Goal: Information Seeking & Learning: Understand process/instructions

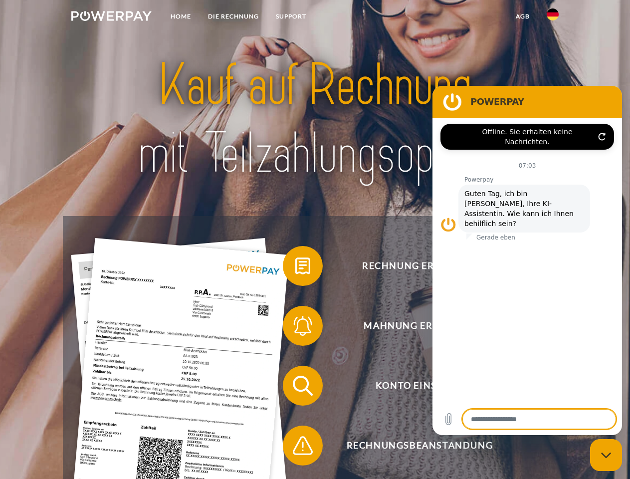
click at [111, 17] on img at bounding box center [111, 16] width 80 height 10
click at [553, 17] on img at bounding box center [553, 14] width 12 height 12
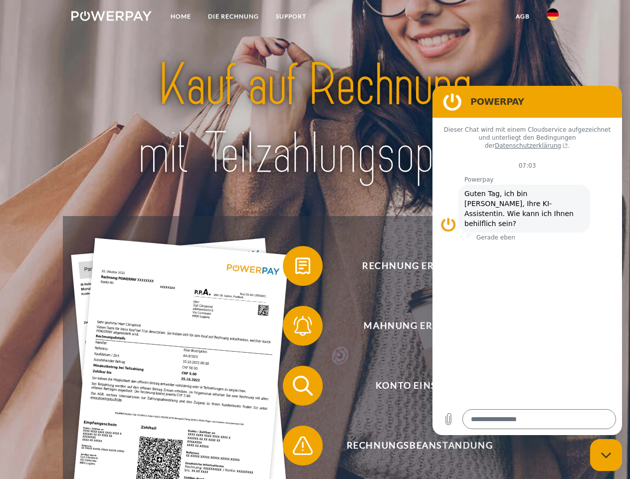
click at [523, 16] on link "agb" at bounding box center [523, 16] width 31 height 18
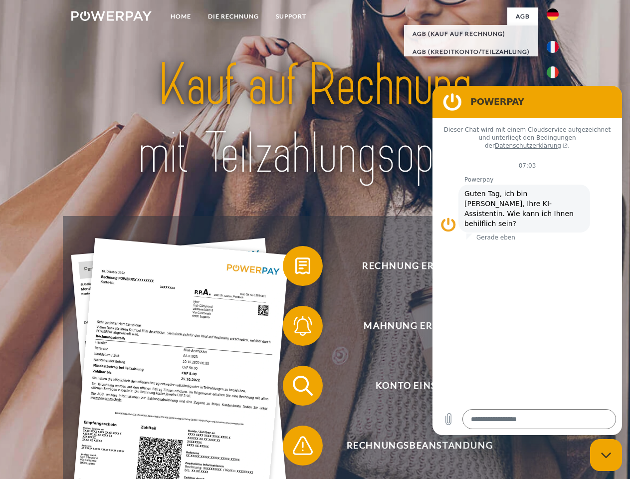
click at [296, 268] on span at bounding box center [288, 266] width 50 height 50
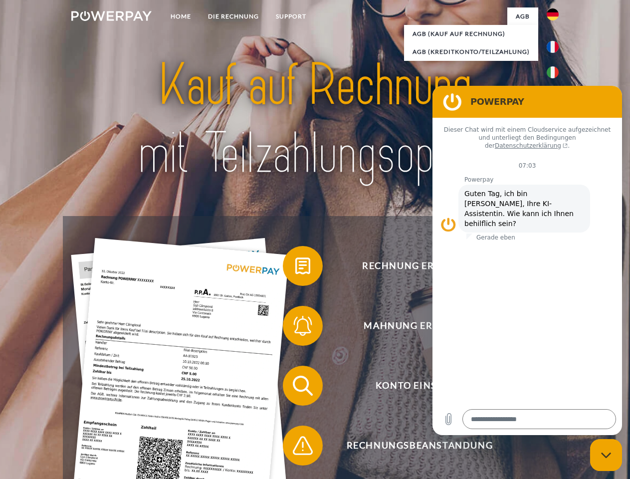
click at [296, 328] on span at bounding box center [288, 326] width 50 height 50
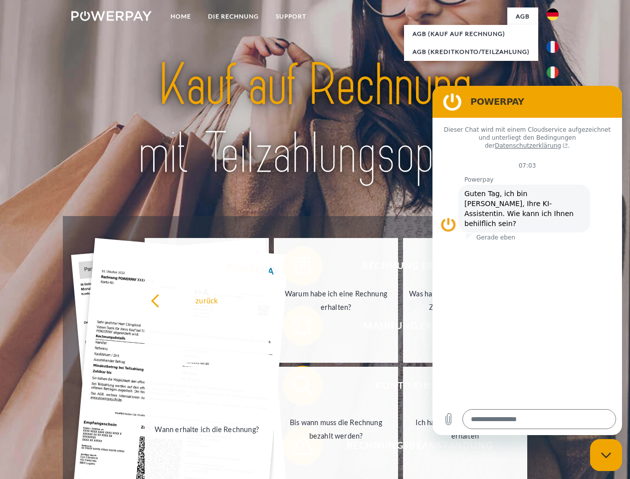
click at [296, 388] on link "Bis wann muss die Rechnung bezahlt werden?" at bounding box center [336, 429] width 124 height 125
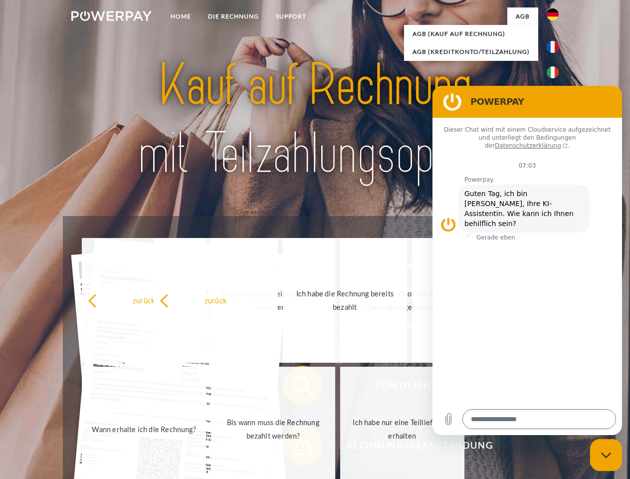
click at [296, 448] on span at bounding box center [288, 446] width 50 height 50
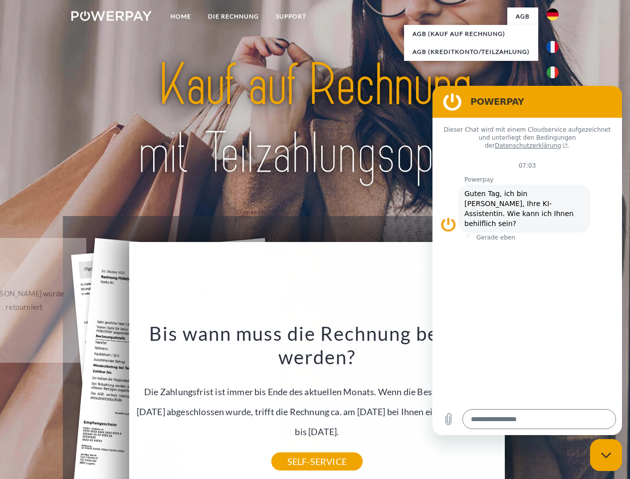
click at [606, 455] on icon "Messaging-Fenster schließen" at bounding box center [607, 455] width 10 height 6
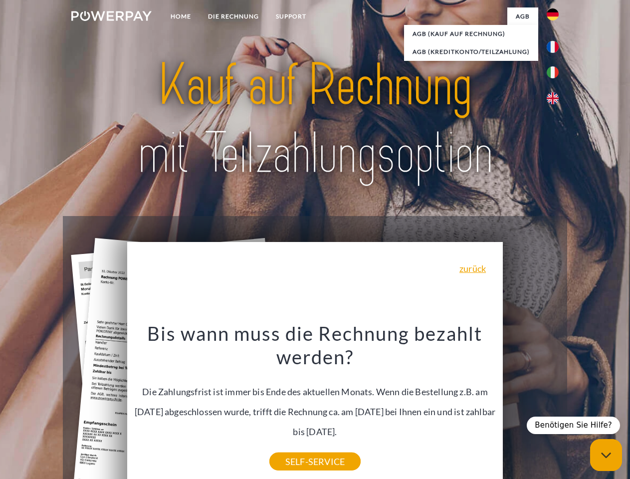
type textarea "*"
